Goal: Obtain resource: Obtain resource

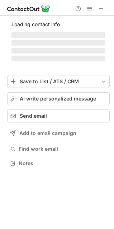
scroll to position [174, 114]
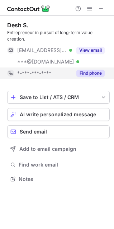
click at [94, 77] on div "Find phone" at bounding box center [88, 72] width 33 height 11
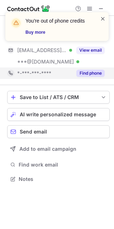
click at [104, 18] on span at bounding box center [103, 18] width 6 height 7
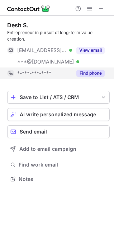
click at [84, 50] on div "You're out of phone credits Buy more Desh S. Entrepreneur in pursuit of long-te…" at bounding box center [57, 114] width 114 height 229
click at [84, 50] on button "View email" at bounding box center [90, 50] width 28 height 7
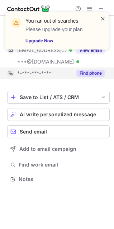
click at [104, 15] on span at bounding box center [103, 18] width 6 height 7
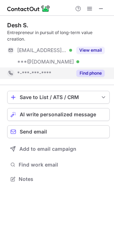
click at [102, 10] on div "You ran out of searches Please upgrade your plan Upgrade Now" at bounding box center [57, 33] width 115 height 57
click at [101, 8] on div "You ran out of searches Please upgrade your plan Upgrade Now" at bounding box center [57, 12] width 115 height 14
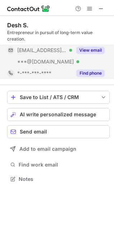
click at [99, 6] on span at bounding box center [101, 9] width 6 height 6
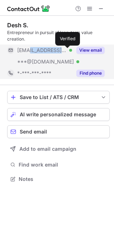
drag, startPoint x: 51, startPoint y: 50, endPoint x: 30, endPoint y: 52, distance: 20.2
click at [30, 52] on div "***@deshsingh.com Verified" at bounding box center [44, 50] width 55 height 6
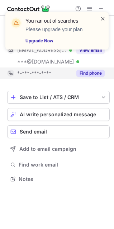
click at [102, 19] on span at bounding box center [103, 18] width 6 height 7
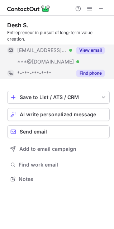
click at [84, 51] on button "View email" at bounding box center [90, 50] width 28 height 7
